Goal: Participate in discussion

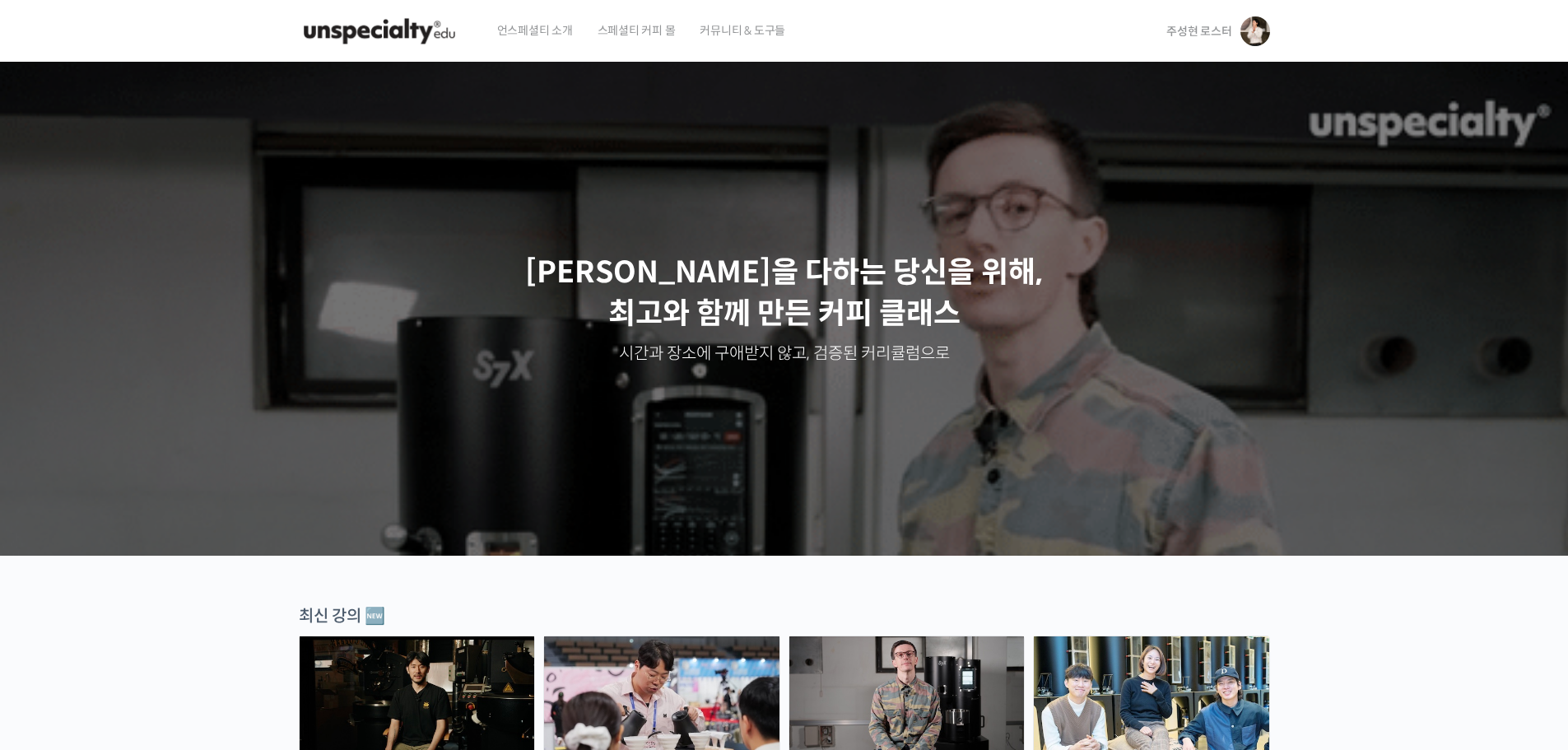
click at [1215, 37] on span "주성현 로스터" at bounding box center [1199, 31] width 65 height 15
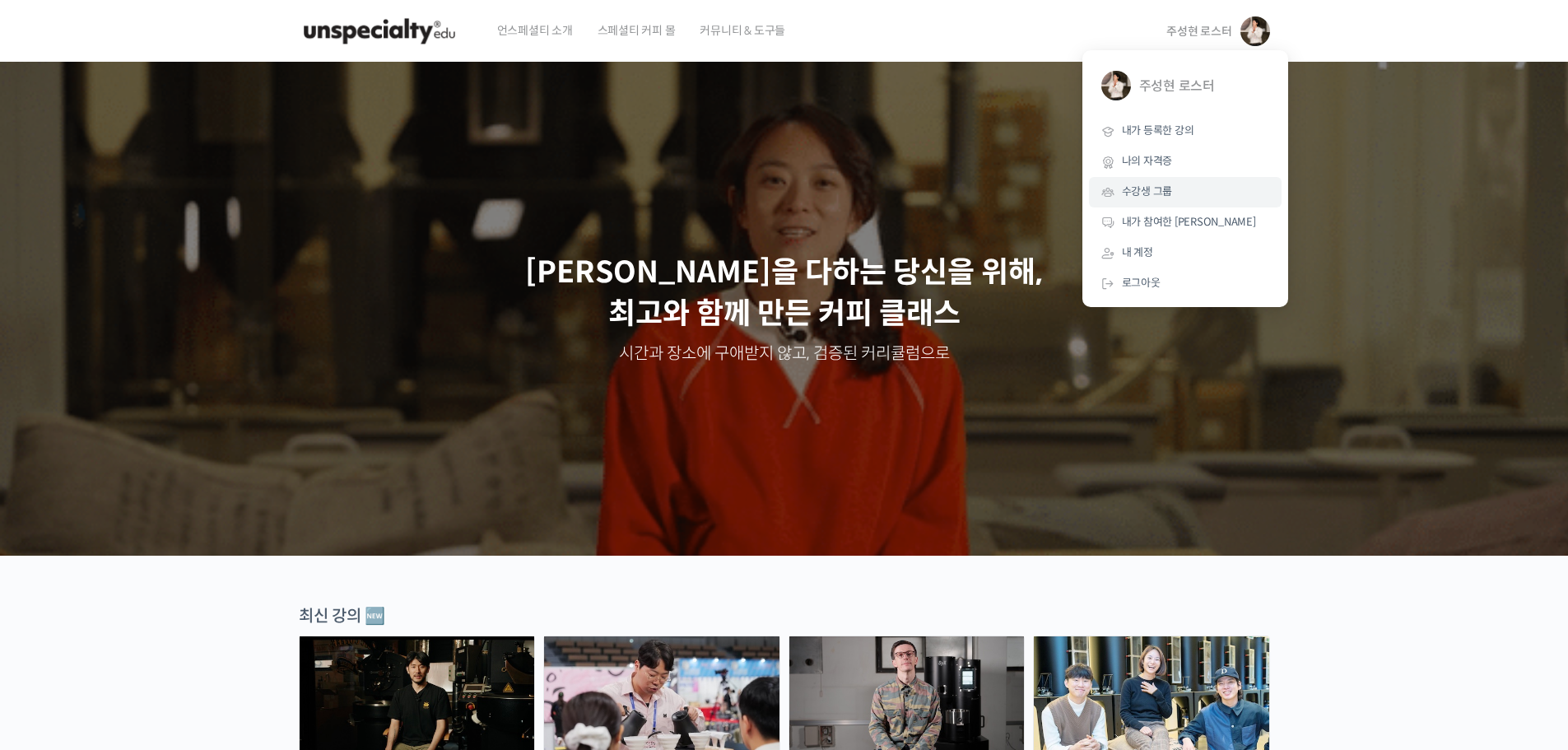
click at [1163, 195] on span "수강생 그룹" at bounding box center [1148, 191] width 51 height 14
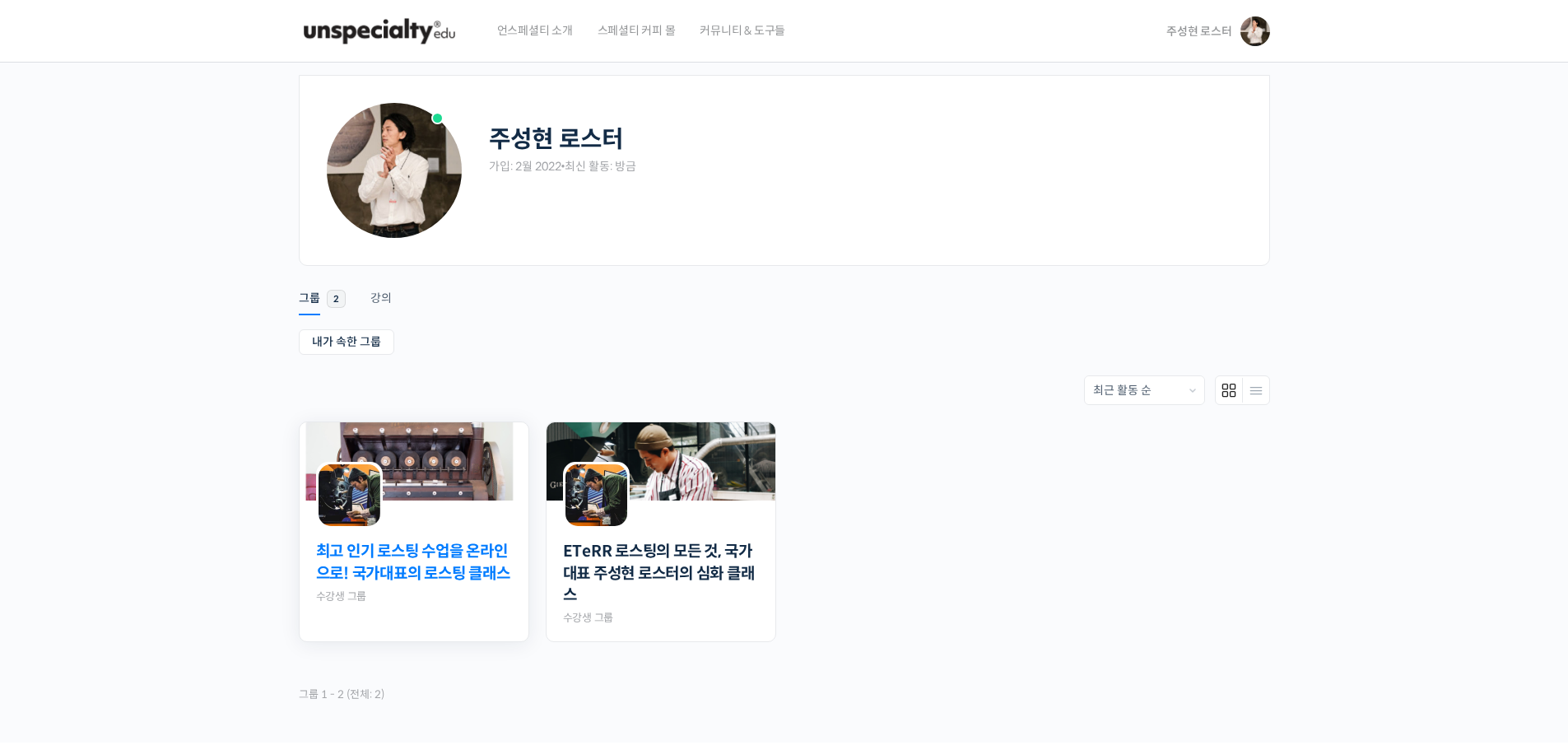
click at [428, 576] on link "최고 인기 로스팅 수업을 온라인으로! 국가대표의 로스팅 클래스" at bounding box center [414, 563] width 196 height 44
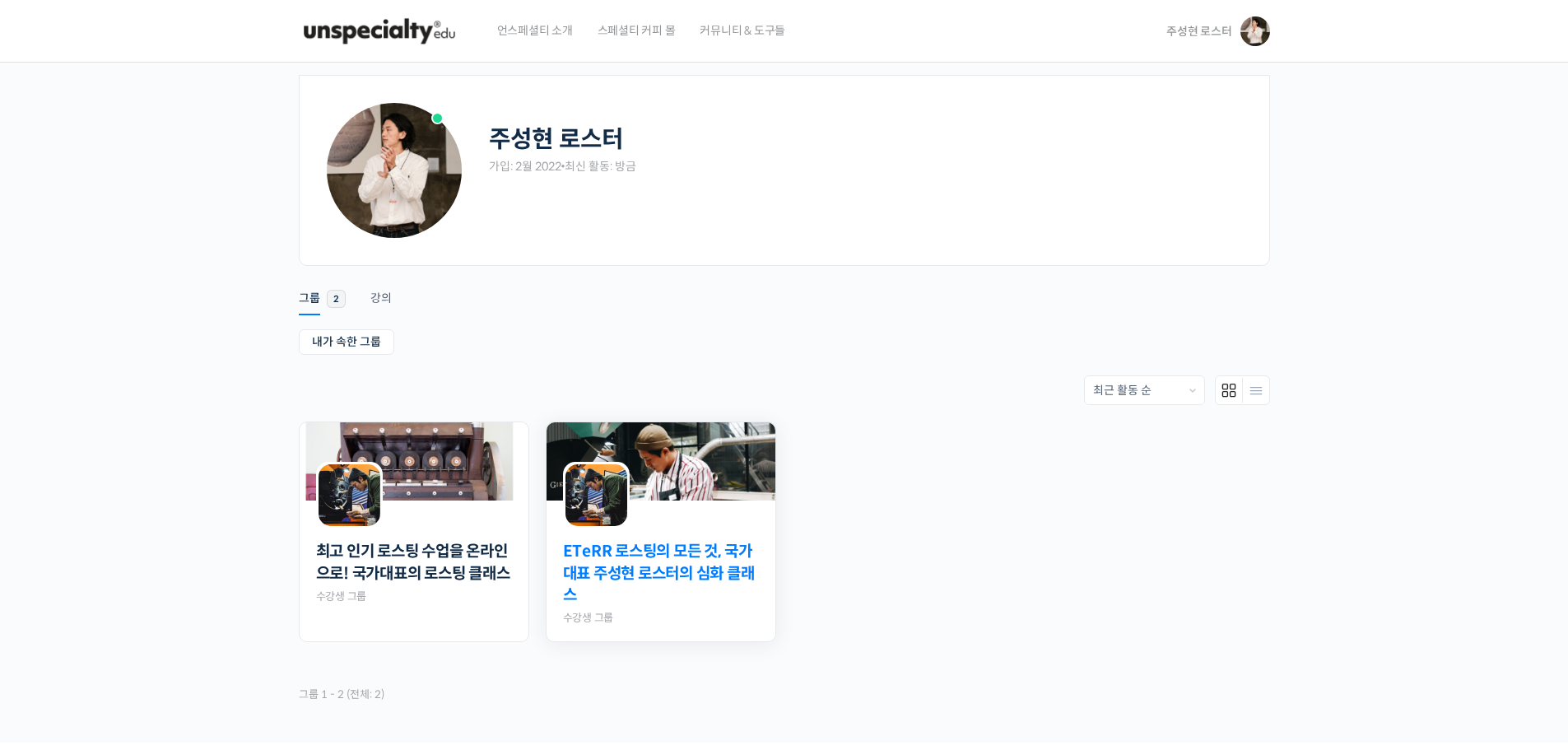
click at [736, 556] on link "ETeRR 로스팅의 모든 것, 국가대표 주성현 로스터의 심화 클래스" at bounding box center [660, 575] width 196 height 66
